Goal: Submit feedback/report problem: Submit feedback/report problem

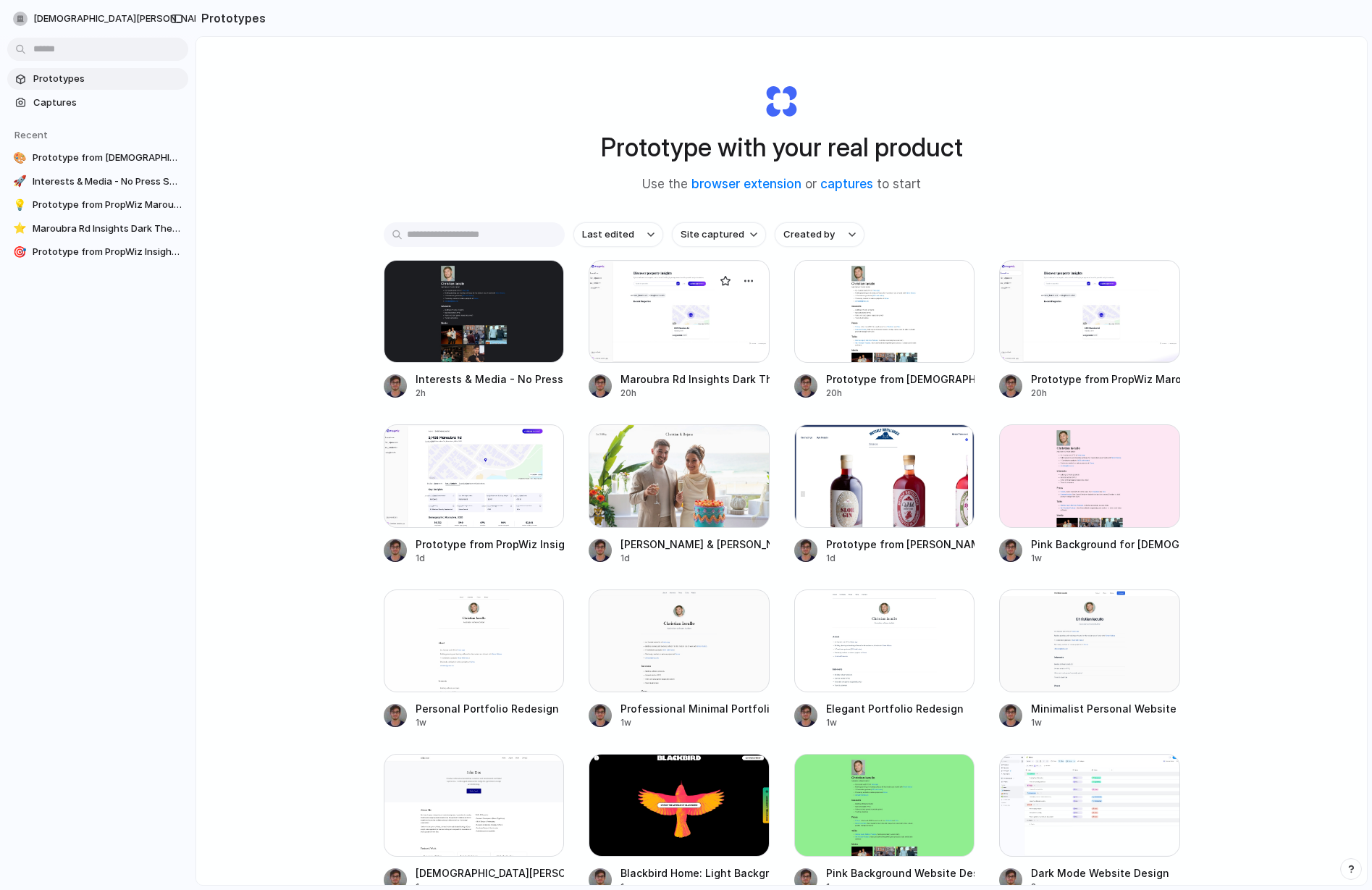
click at [629, 310] on div at bounding box center [679, 311] width 181 height 103
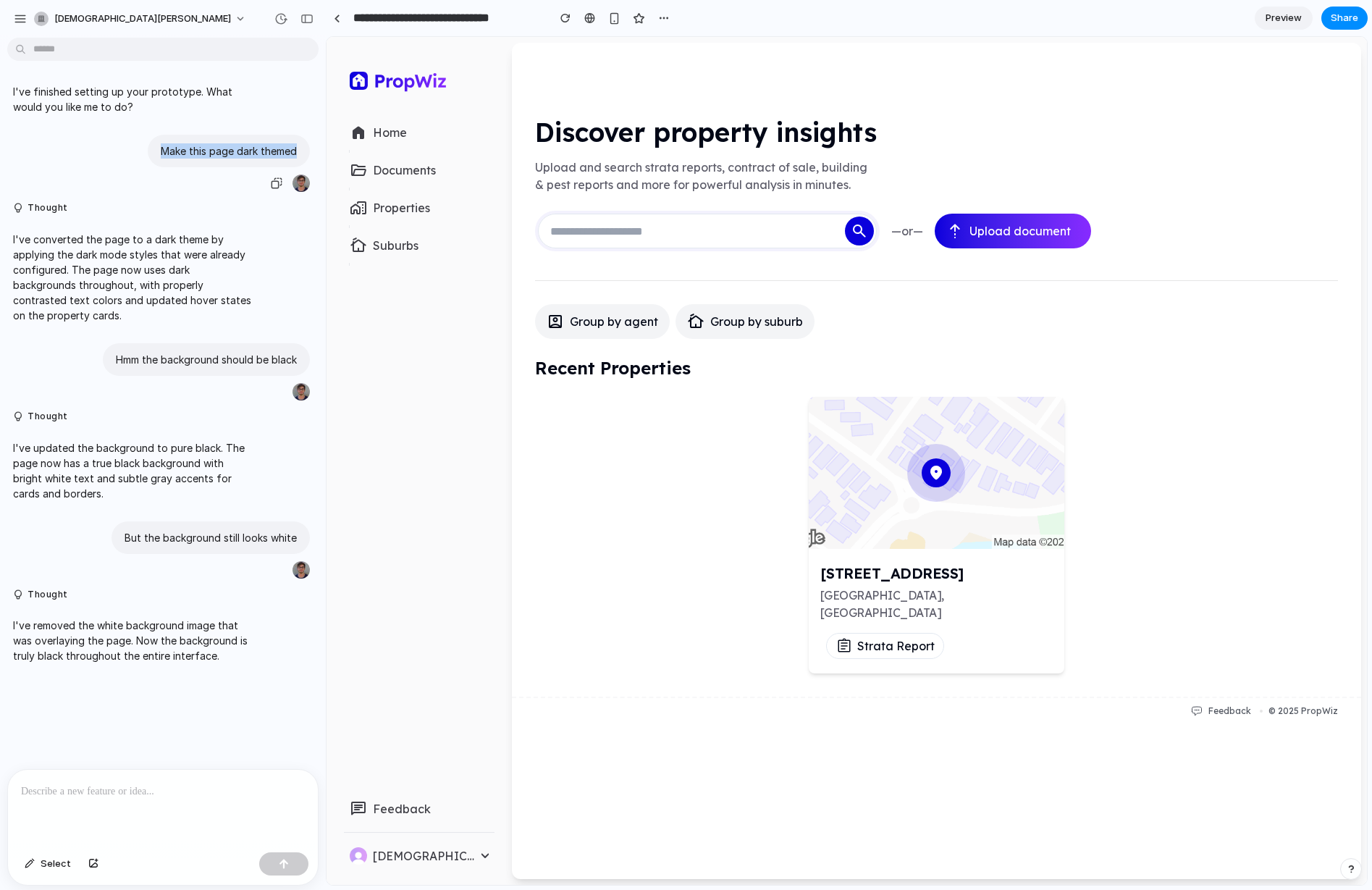
copy p "Make this page dark themed"
drag, startPoint x: 158, startPoint y: 148, endPoint x: 296, endPoint y: 150, distance: 138.0
click at [298, 150] on div "Make this page dark themed" at bounding box center [228, 150] width 162 height 33
click at [116, 352] on p "Hmm the background should be black" at bounding box center [206, 359] width 181 height 15
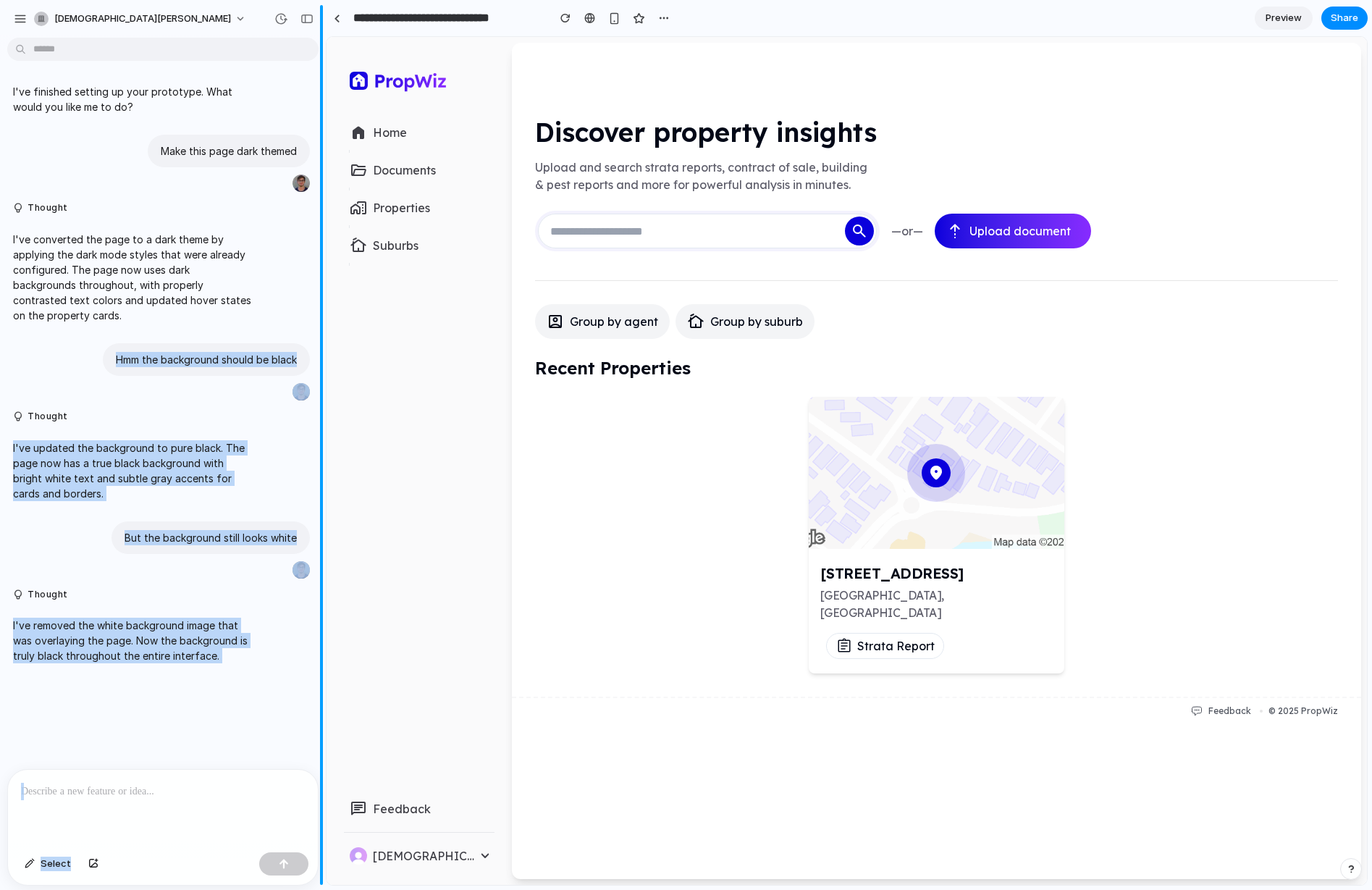
drag, startPoint x: 118, startPoint y: 344, endPoint x: 322, endPoint y: 343, distance: 204.0
click at [322, 343] on div "[PERSON_NAME] I've finished setting up your prototype. What would you like me t…" at bounding box center [163, 445] width 326 height 890
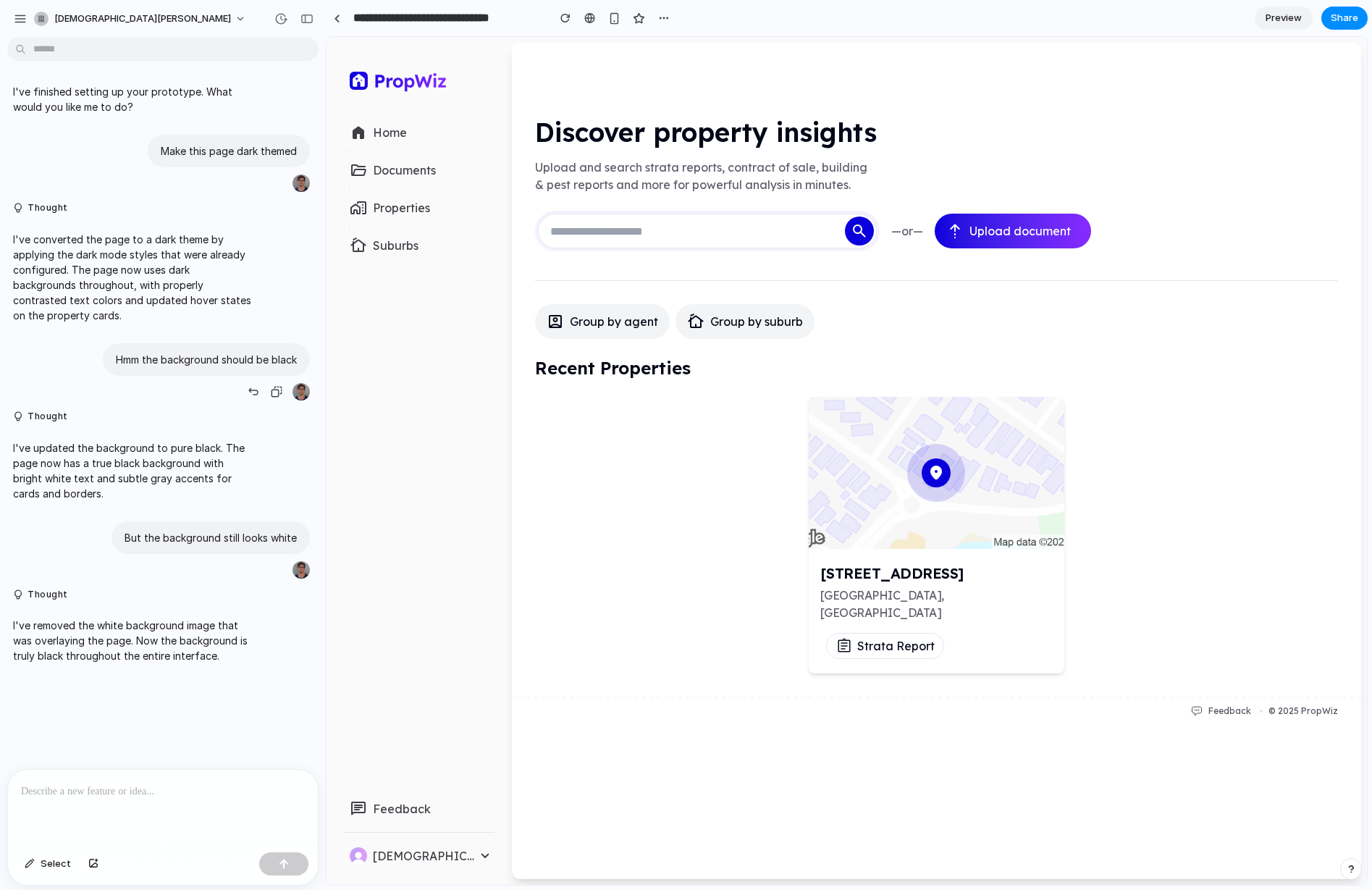
click at [257, 352] on p "Hmm the background should be black" at bounding box center [206, 359] width 181 height 15
copy p "Hmm the background should be black"
drag, startPoint x: 122, startPoint y: 339, endPoint x: 294, endPoint y: 340, distance: 172.0
click at [294, 343] on div "Hmm the background should be black" at bounding box center [206, 359] width 207 height 33
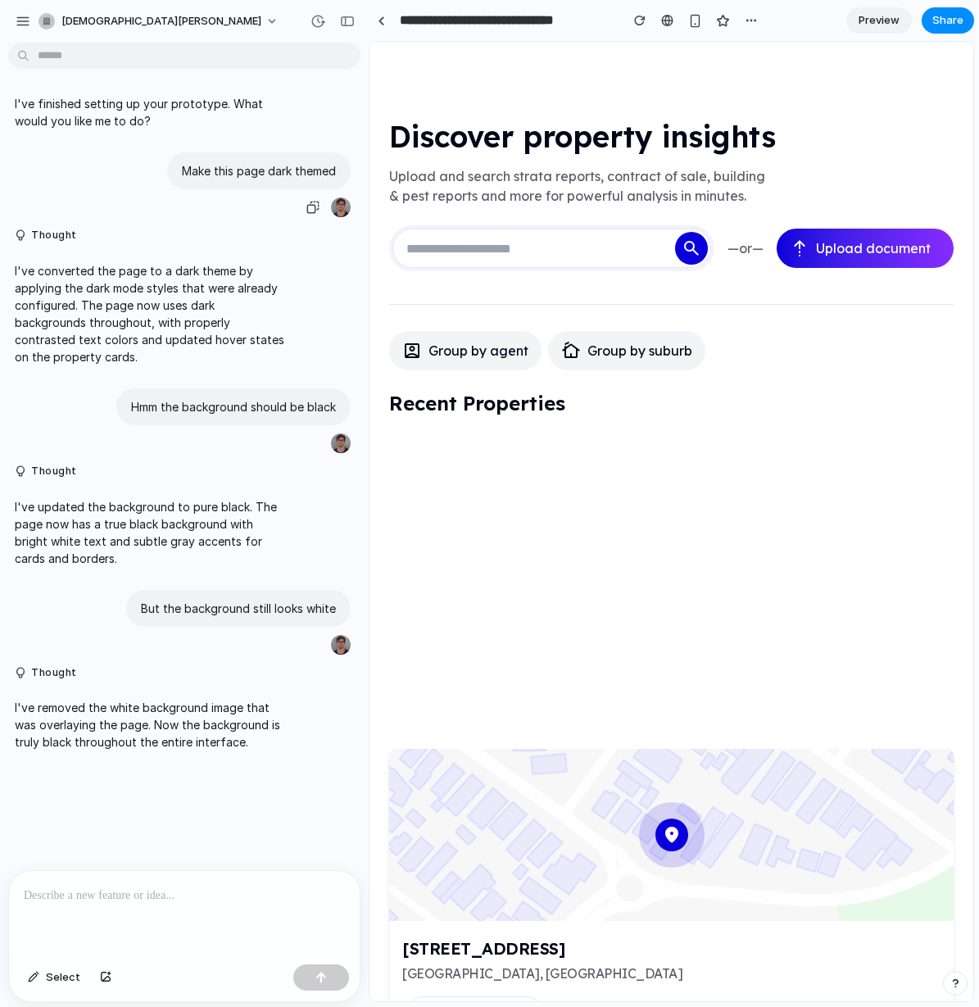
click at [256, 212] on div "Make this page dark themed" at bounding box center [179, 185] width 342 height 66
drag, startPoint x: 187, startPoint y: 170, endPoint x: 343, endPoint y: 172, distance: 156.4
click at [343, 172] on div "Make this page dark themed" at bounding box center [258, 170] width 183 height 37
drag, startPoint x: 143, startPoint y: 386, endPoint x: 328, endPoint y: 386, distance: 185.9
click at [328, 398] on p "Hmm the background should be black" at bounding box center [233, 406] width 205 height 17
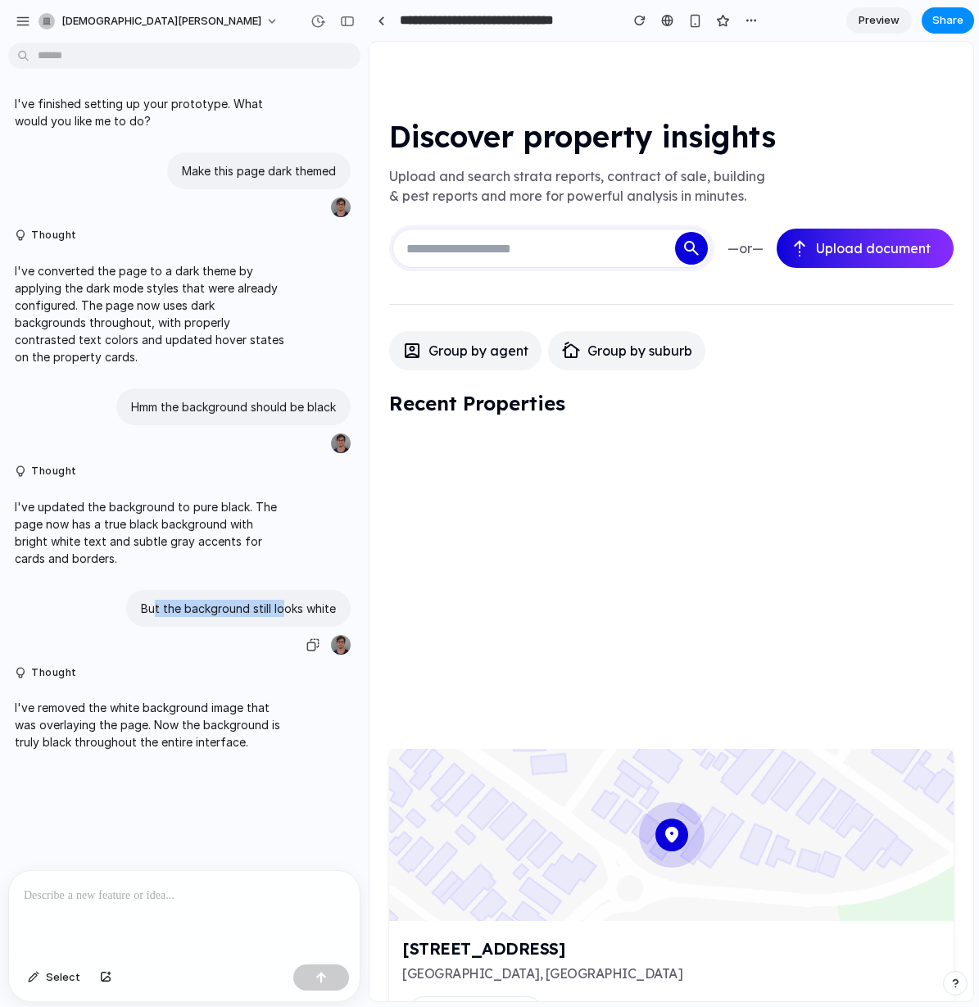
drag, startPoint x: 159, startPoint y: 593, endPoint x: 287, endPoint y: 590, distance: 128.6
click at [286, 600] on p "But the background still looks white" at bounding box center [238, 608] width 195 height 17
click at [541, 535] on link at bounding box center [671, 582] width 564 height 293
